Goal: Transaction & Acquisition: Obtain resource

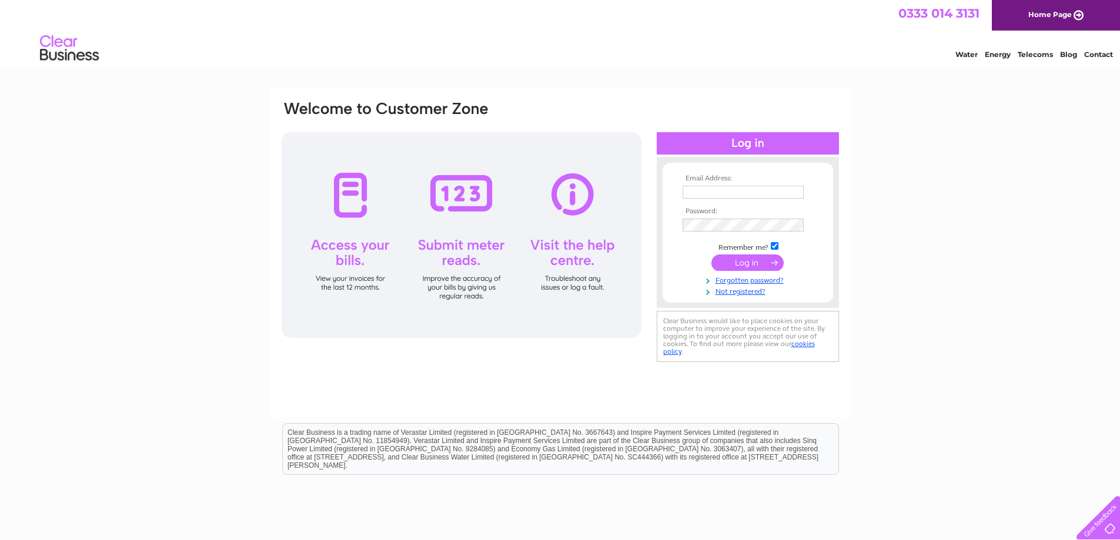
click at [696, 191] on input "text" at bounding box center [743, 192] width 121 height 13
paste input "Info@theforgeaislaby.co.uk"
type input "Info@theforgeaislaby.co.uk"
click at [746, 265] on input "submit" at bounding box center [748, 264] width 72 height 16
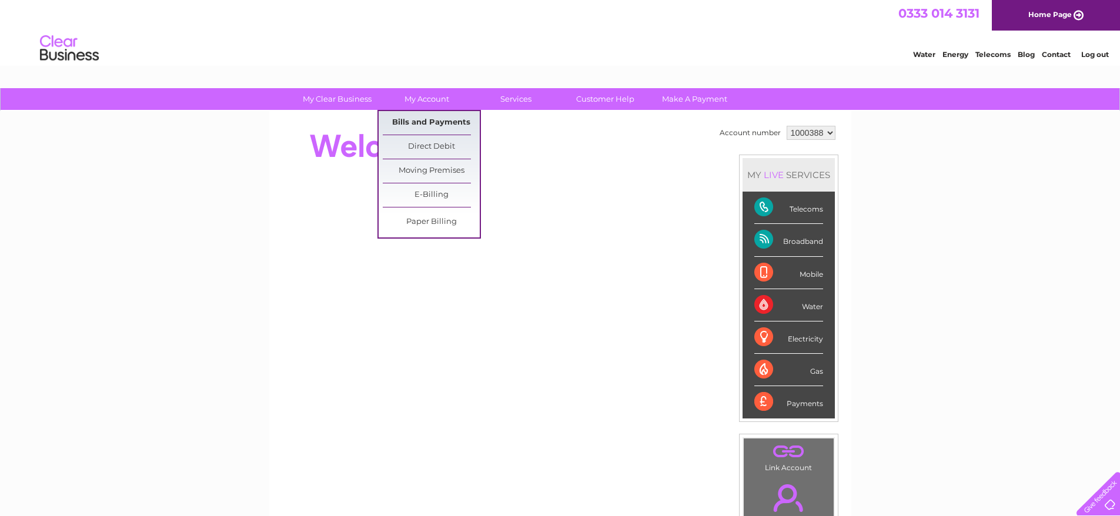
click at [413, 120] on link "Bills and Payments" at bounding box center [431, 123] width 97 height 24
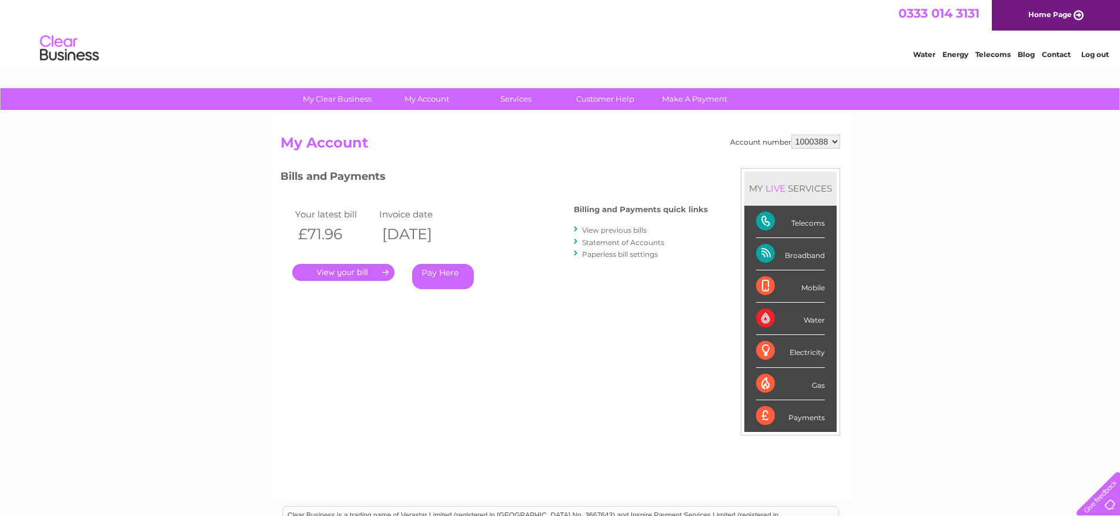
scroll to position [194, 0]
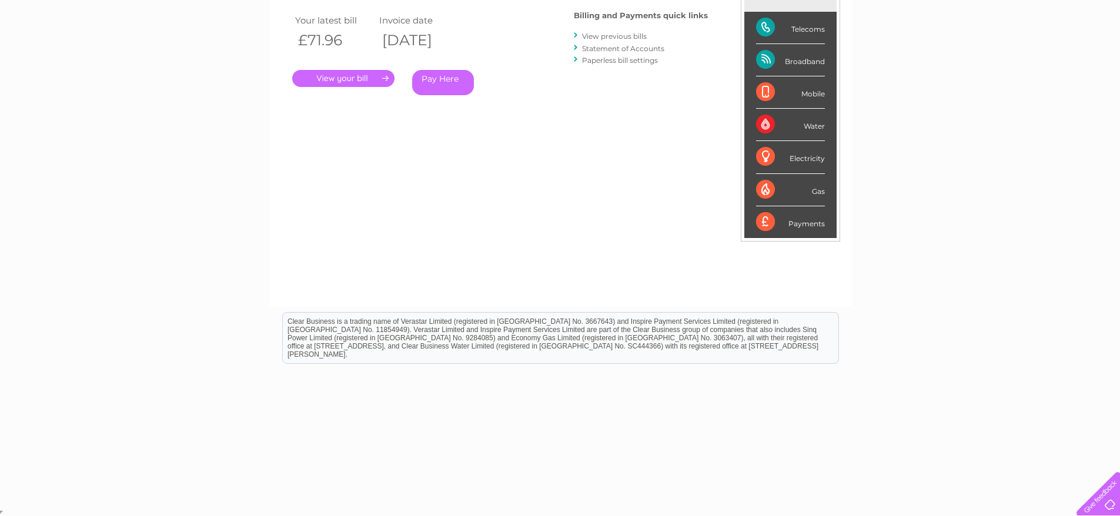
click at [625, 38] on link "View previous bills" at bounding box center [614, 36] width 65 height 9
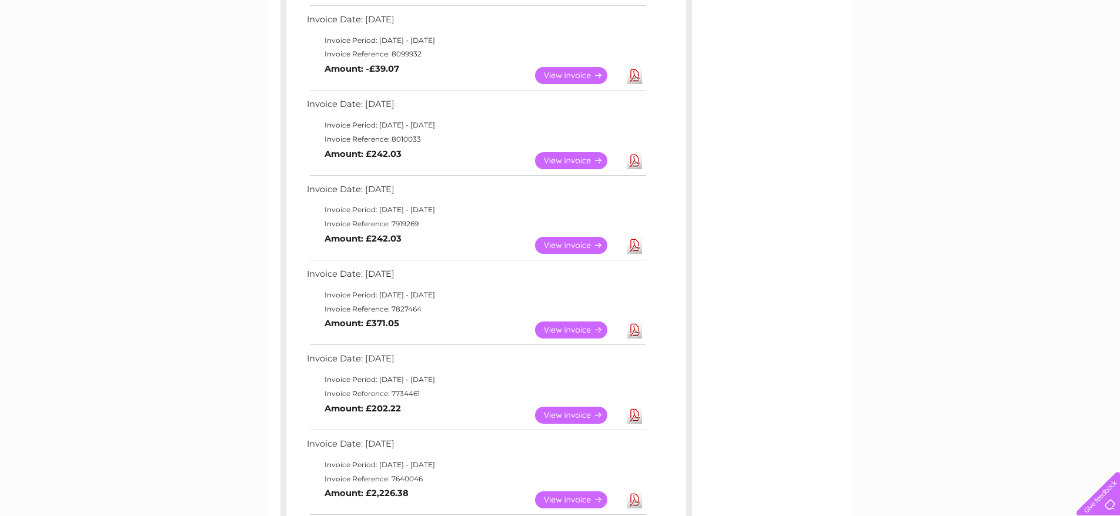
scroll to position [309, 0]
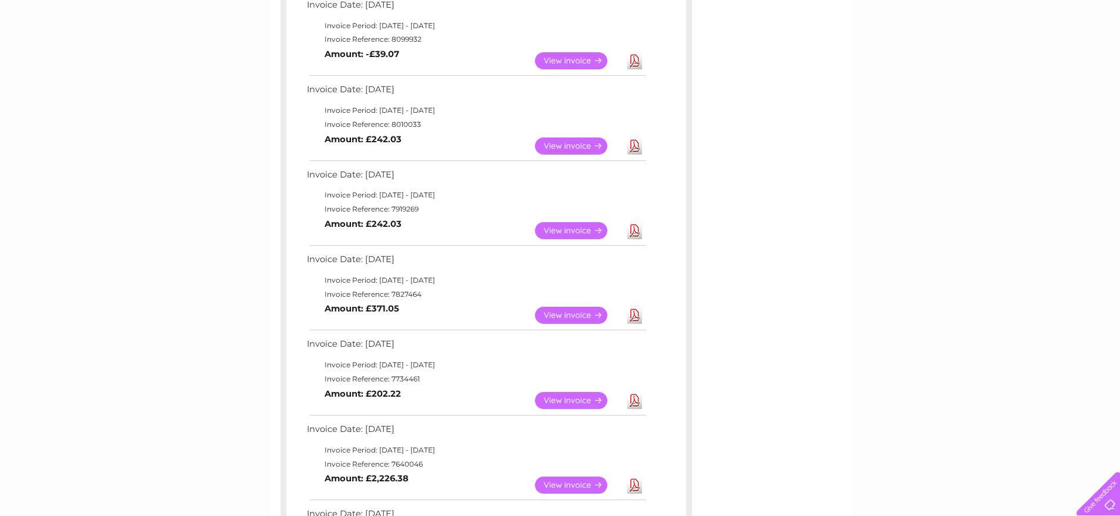
click at [631, 232] on link "Download" at bounding box center [635, 230] width 15 height 17
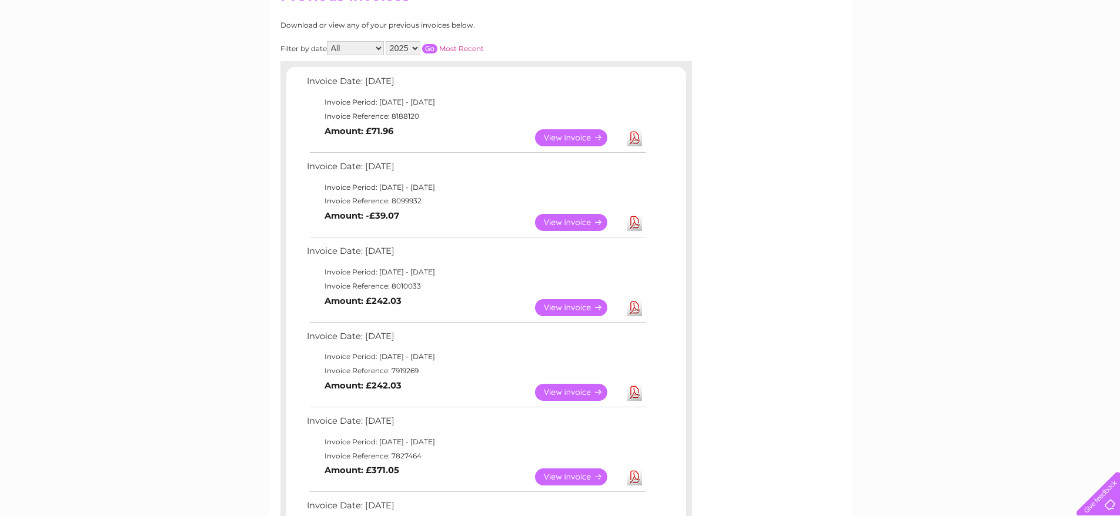
scroll to position [132, 0]
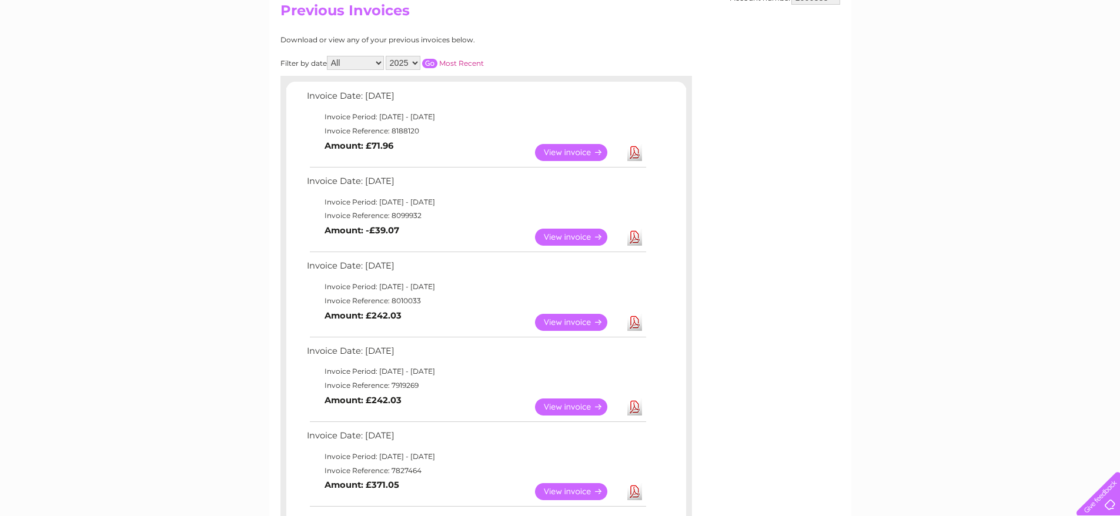
click at [637, 241] on link "Download" at bounding box center [635, 237] width 15 height 17
